Goal: Task Accomplishment & Management: Complete application form

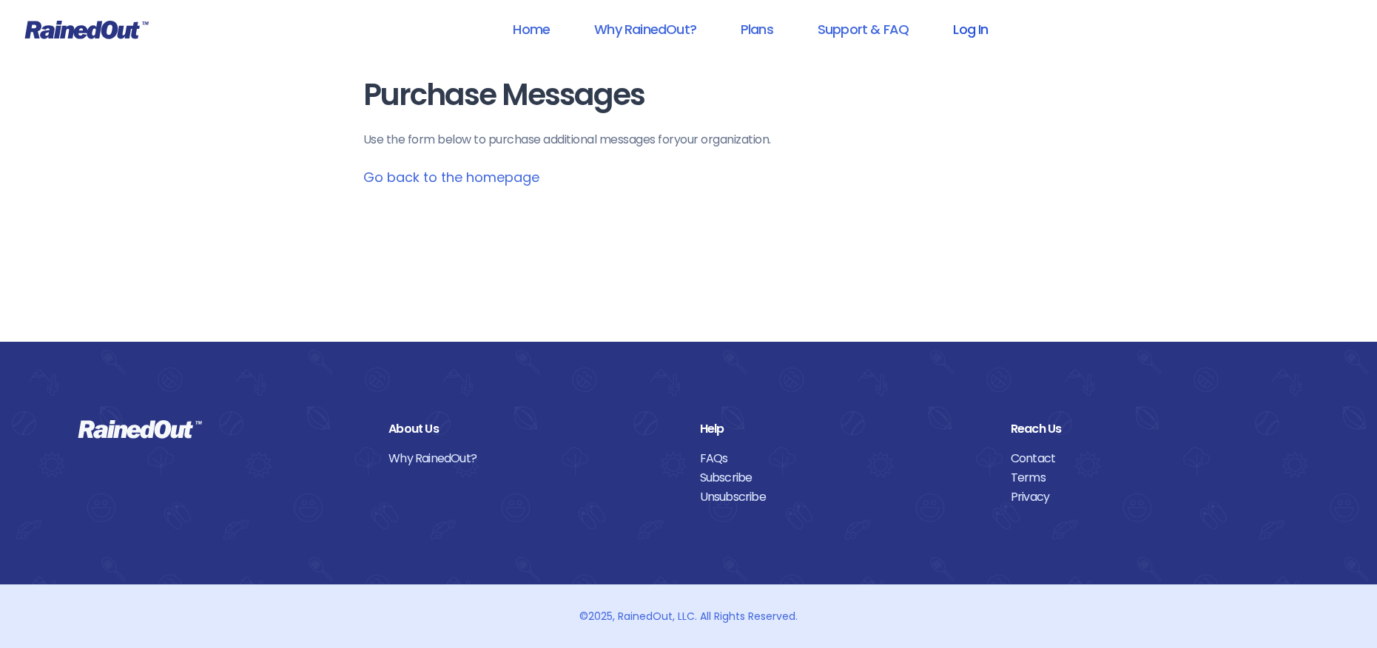
click at [966, 31] on link "Log In" at bounding box center [970, 29] width 73 height 33
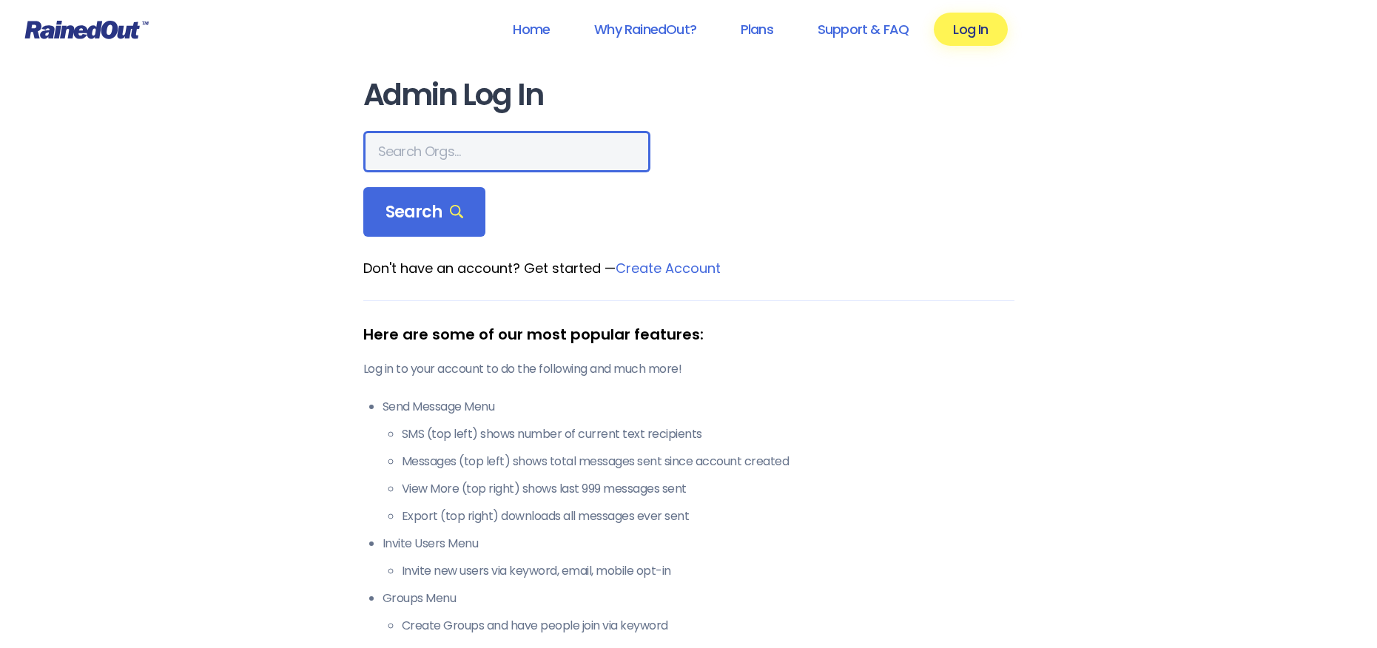
click at [400, 149] on input "text" at bounding box center [506, 151] width 287 height 41
type input "[PERSON_NAME] Allegiance"
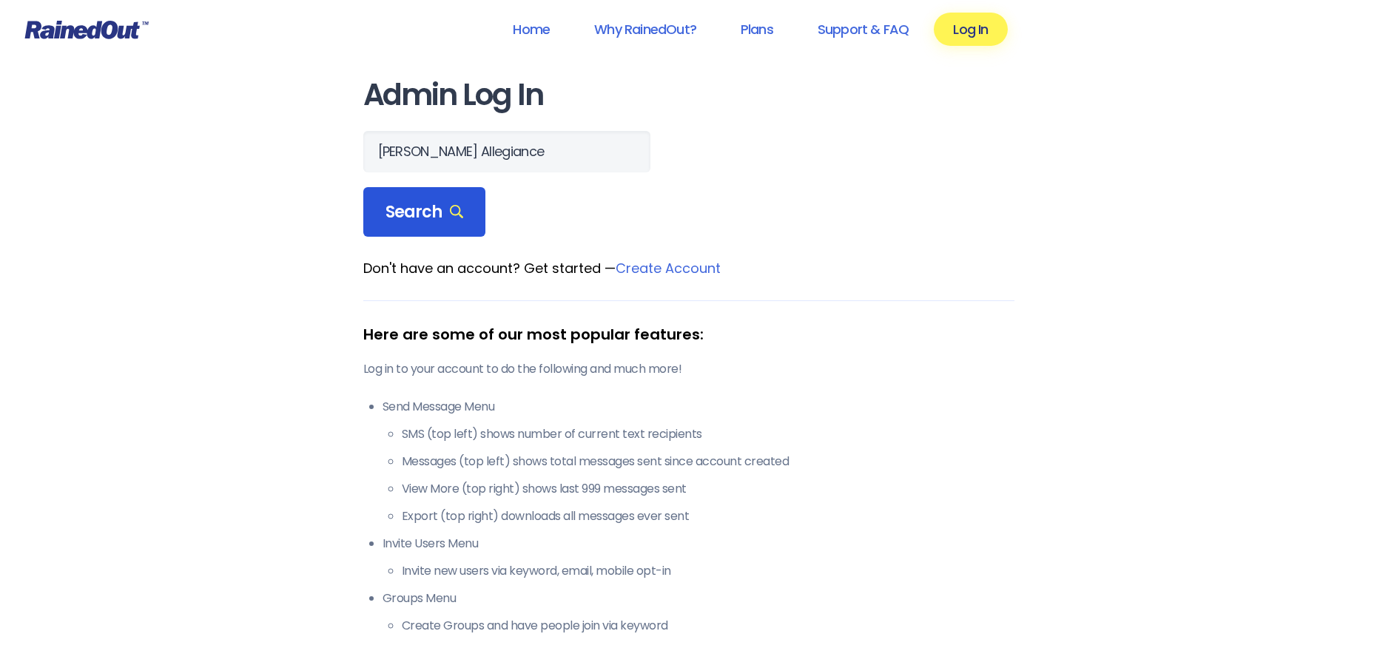
click at [419, 210] on span "Search" at bounding box center [424, 212] width 78 height 21
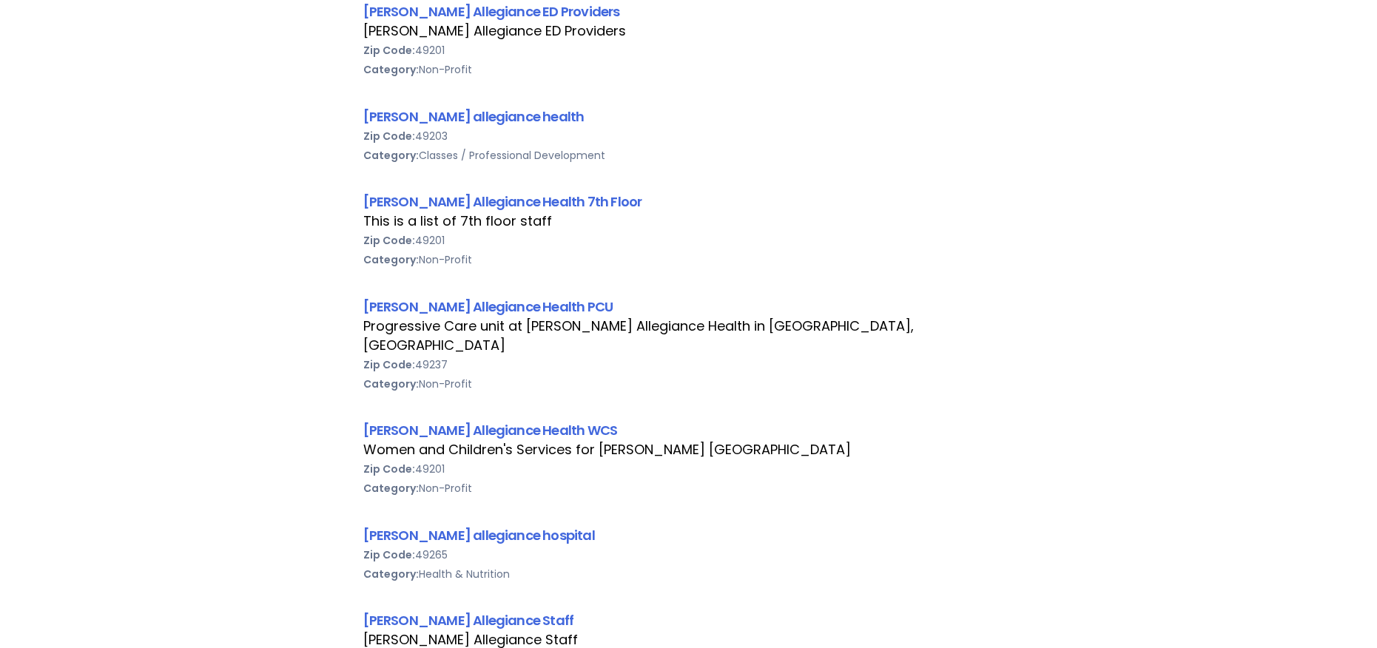
scroll to position [740, 0]
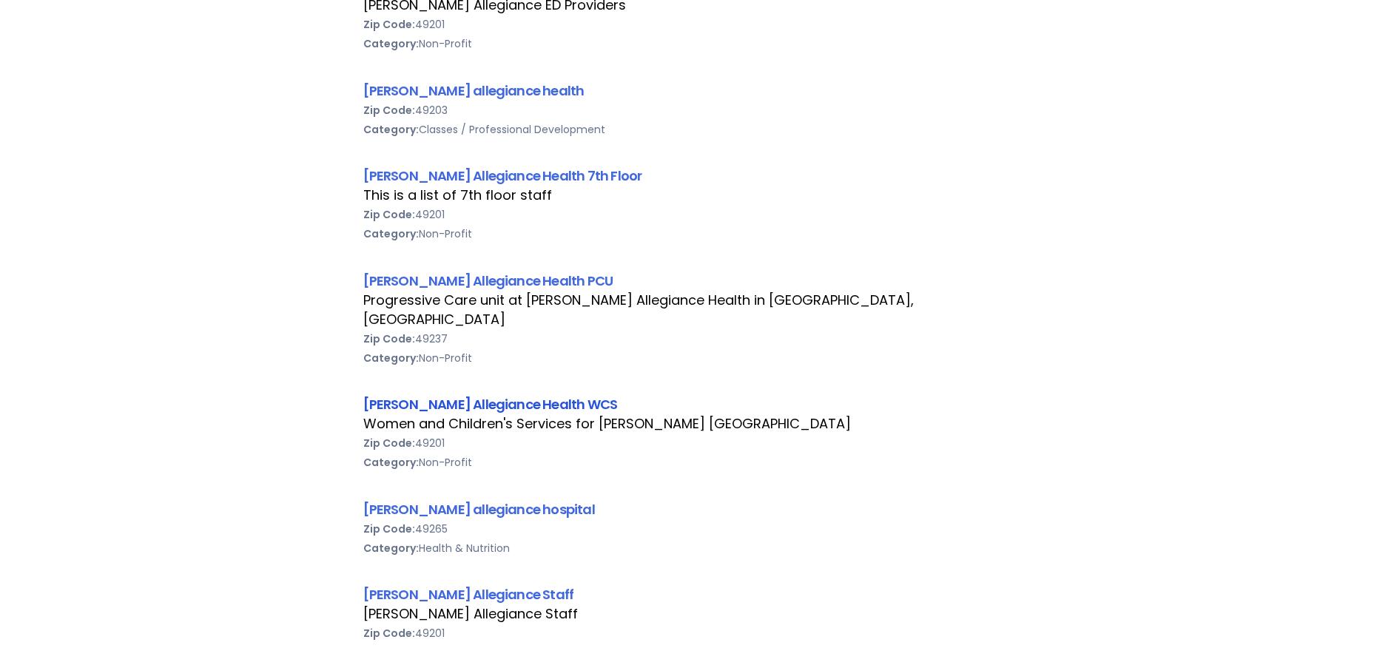
click at [462, 395] on link "[PERSON_NAME] Allegiance Health WCS" at bounding box center [490, 404] width 255 height 18
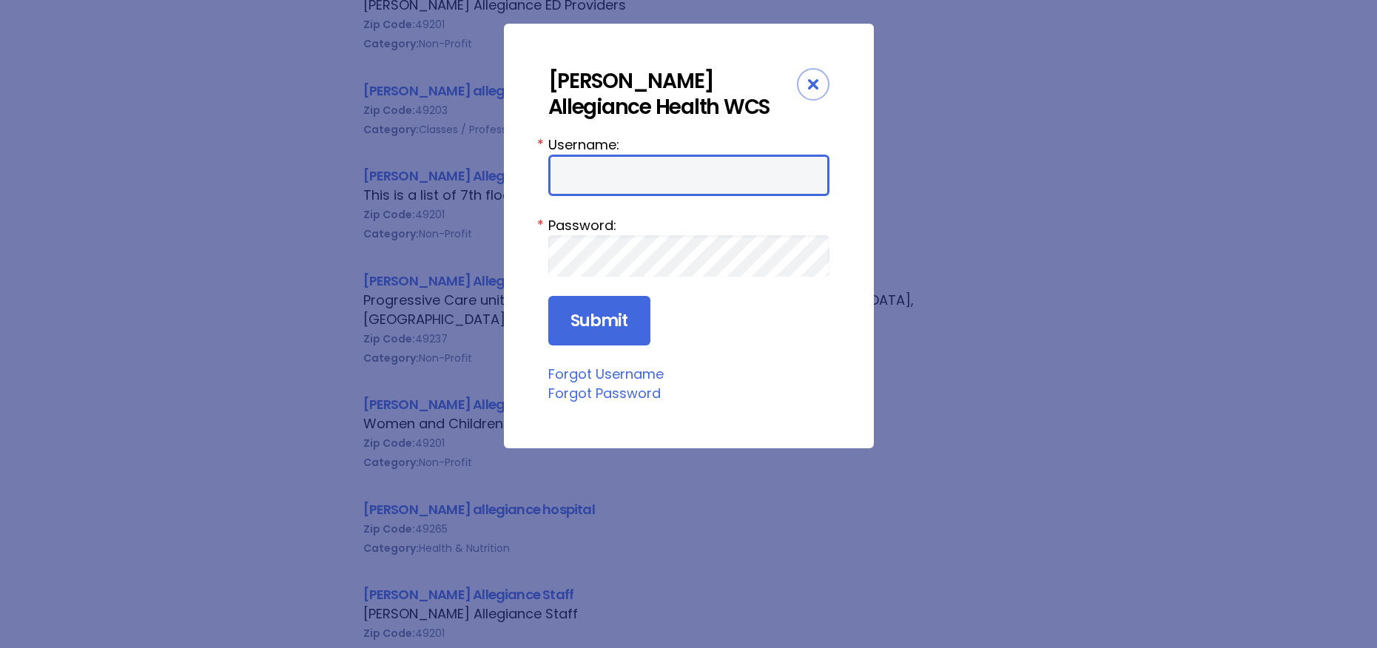
drag, startPoint x: 557, startPoint y: 186, endPoint x: 567, endPoint y: 191, distance: 10.6
click at [557, 186] on input "Username:" at bounding box center [688, 175] width 281 height 41
type input "aprevos1"
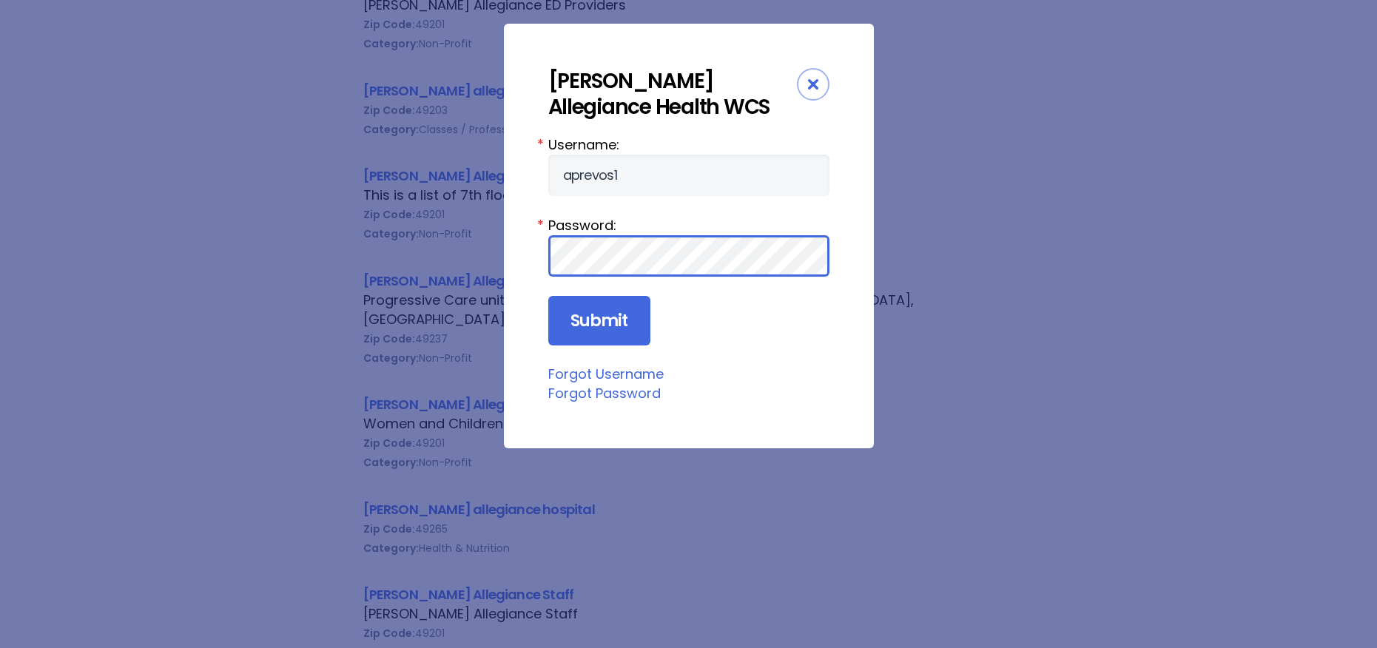
click at [548, 296] on input "Submit" at bounding box center [599, 321] width 102 height 50
